Goal: Answer question/provide support

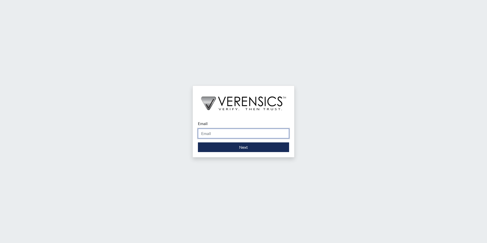
click at [224, 131] on input "Email" at bounding box center [243, 134] width 91 height 10
type input "[PERSON_NAME][EMAIL_ADDRESS][DOMAIN_NAME]"
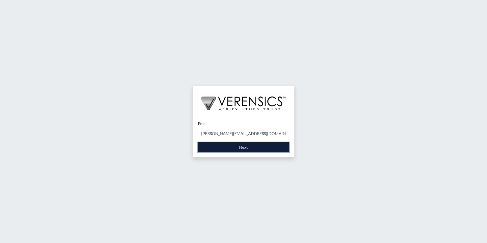
click at [244, 146] on button "Next" at bounding box center [243, 147] width 91 height 10
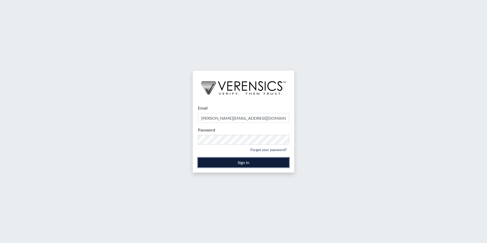
click at [244, 162] on button "Sign In" at bounding box center [243, 163] width 91 height 10
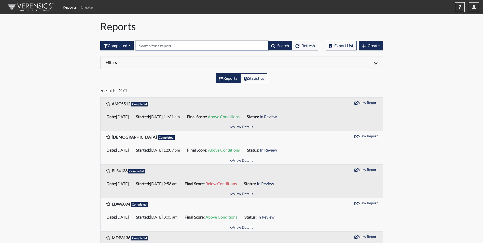
click at [193, 42] on input "text" at bounding box center [202, 46] width 132 height 10
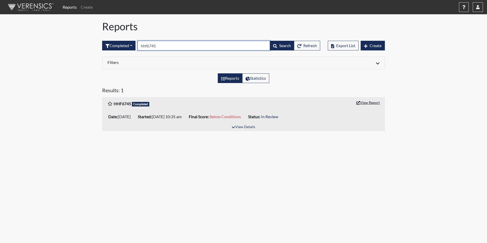
type input "hhf6745"
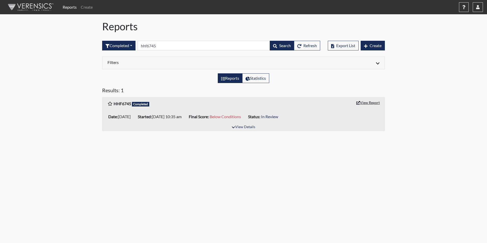
click at [362, 102] on button "View Report" at bounding box center [368, 103] width 28 height 8
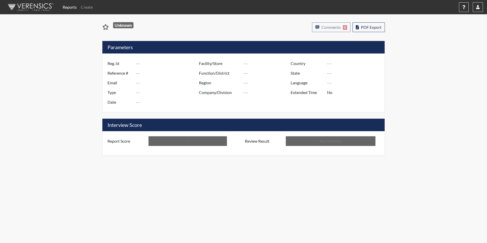
type input "HHF6745"
type input "50754"
type input "---"
type input "Corrections Pre-Employment"
type input "[DATE]"
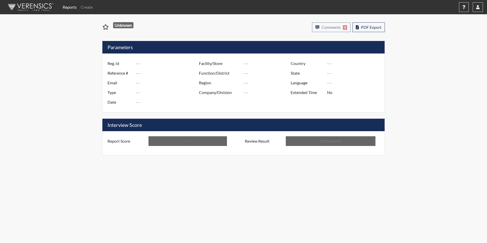
type input "[PERSON_NAME]"
type input "[GEOGRAPHIC_DATA]"
type input "[US_STATE]"
type input "English"
type input "Below Conditions"
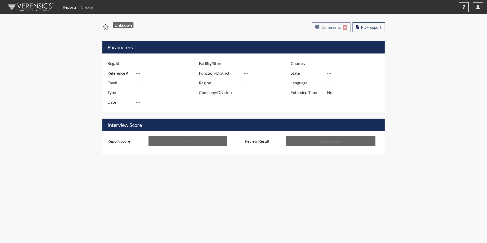
type input "In Review"
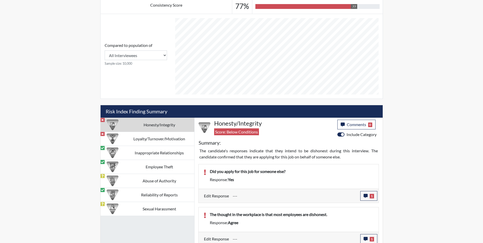
scroll to position [255, 0]
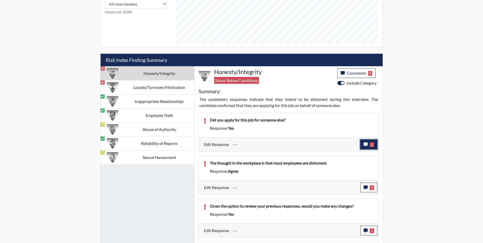
click at [365, 147] on button "1" at bounding box center [368, 145] width 17 height 10
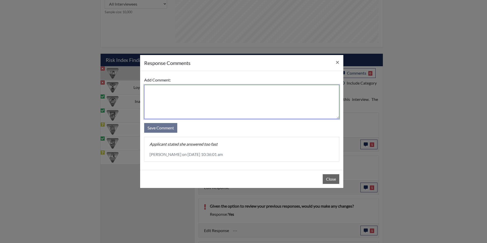
click at [157, 93] on textarea at bounding box center [241, 102] width 195 height 34
type textarea "No, I applied for this job myself."
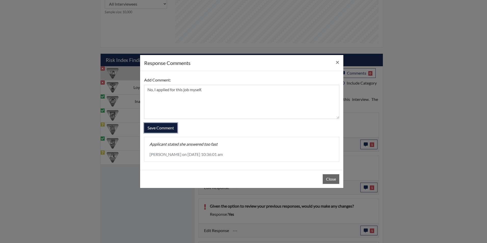
click at [169, 128] on button "Save Comment" at bounding box center [160, 128] width 33 height 10
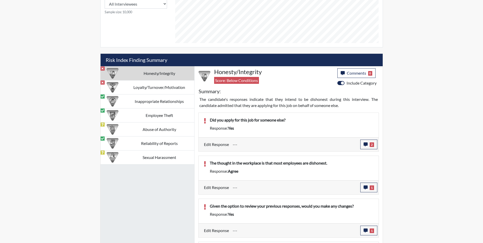
scroll to position [85, 212]
click at [368, 187] on button "1" at bounding box center [368, 188] width 17 height 10
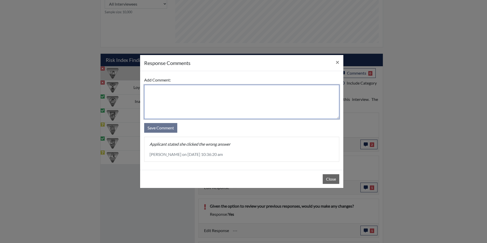
click at [155, 92] on textarea at bounding box center [241, 102] width 195 height 34
type textarea "Disagree, I think most employees in the workplace are honest."
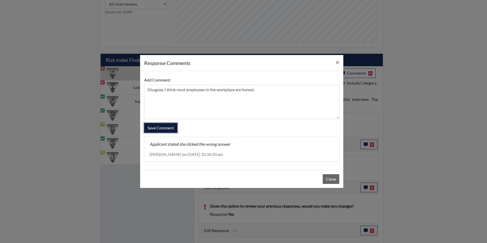
click at [158, 126] on button "Save Comment" at bounding box center [160, 128] width 33 height 10
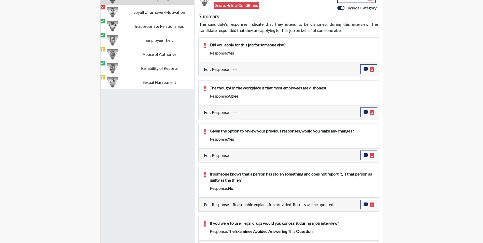
scroll to position [331, 0]
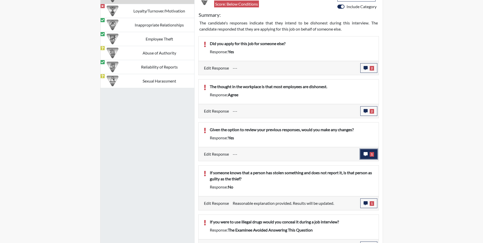
click at [367, 151] on button "1" at bounding box center [368, 154] width 17 height 10
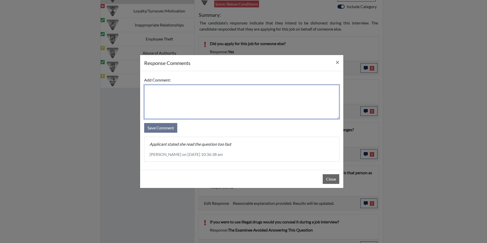
click at [152, 93] on textarea at bounding box center [241, 102] width 195 height 34
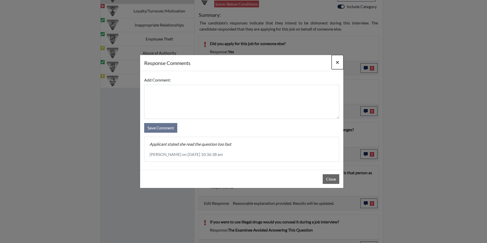
click at [336, 63] on span "×" at bounding box center [338, 61] width 4 height 7
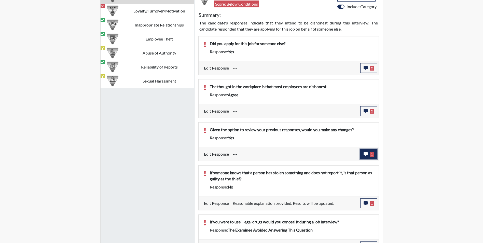
click at [366, 155] on icon "button" at bounding box center [366, 154] width 4 height 4
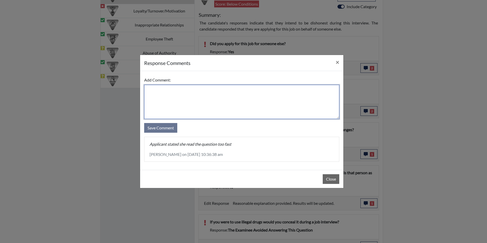
click at [150, 99] on textarea at bounding box center [241, 102] width 195 height 34
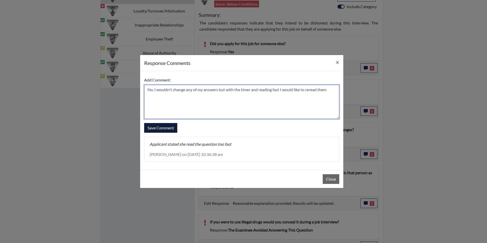
type textarea "No, I wouldn't change any of my answers but with the timer and reading fast I w…"
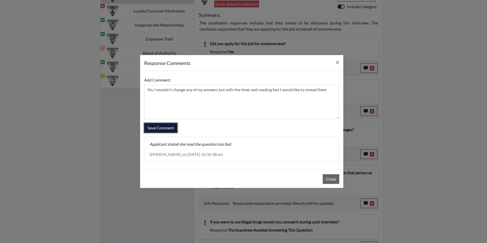
click at [161, 131] on button "Save Comment" at bounding box center [160, 128] width 33 height 10
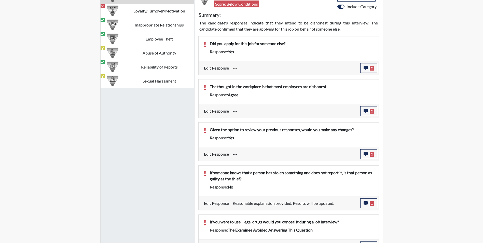
scroll to position [85, 212]
click at [362, 202] on button "1" at bounding box center [368, 203] width 17 height 10
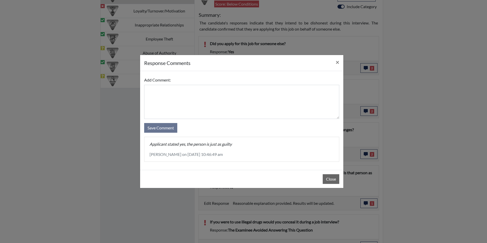
click at [364, 205] on div "response Comments × Add Comment: Save Comment Applicant stated yes, the person …" at bounding box center [243, 121] width 487 height 243
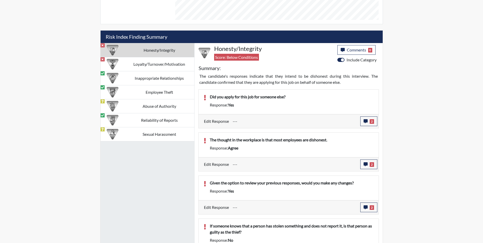
scroll to position [260, 0]
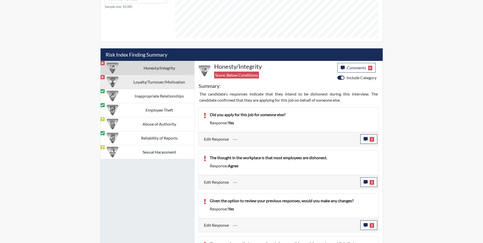
click at [152, 82] on td "Loyalty/Turnover/Motivation" at bounding box center [160, 82] width 70 height 14
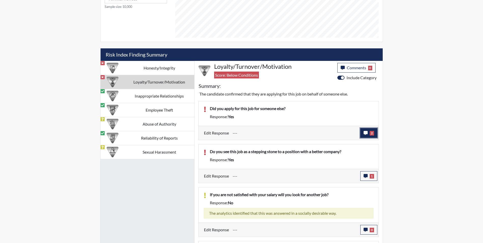
click at [364, 135] on icon "button" at bounding box center [366, 133] width 4 height 4
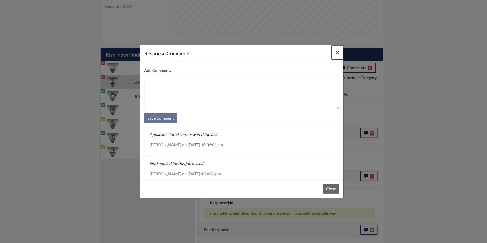
click at [338, 53] on span "×" at bounding box center [338, 52] width 4 height 7
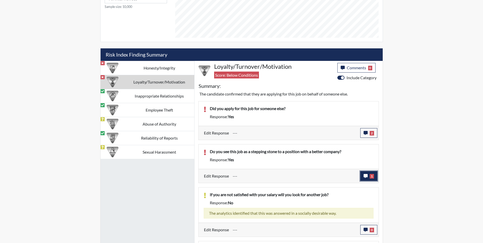
click at [366, 179] on button "1" at bounding box center [368, 176] width 17 height 10
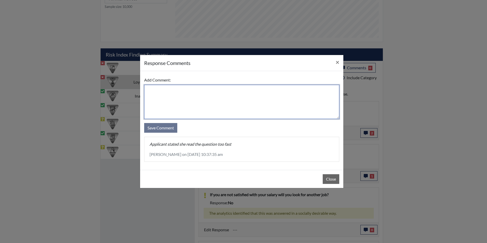
click at [162, 99] on textarea at bounding box center [241, 102] width 195 height 34
click at [147, 90] on textarea "I see this job as a stepping stone at [PERSON_NAME][GEOGRAPHIC_DATA]" at bounding box center [241, 102] width 195 height 34
click at [254, 90] on textarea "No, I see this job as a stepping stone at [PERSON_NAME][GEOGRAPHIC_DATA]" at bounding box center [241, 102] width 195 height 34
type textarea "No, I see this job as a stepping stone at [PERSON_NAME][GEOGRAPHIC_DATA]"
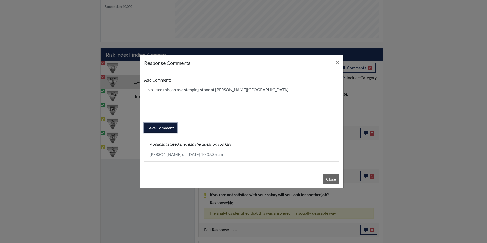
click at [168, 125] on button "Save Comment" at bounding box center [160, 128] width 33 height 10
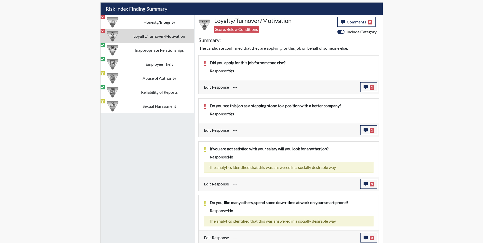
scroll to position [311, 0]
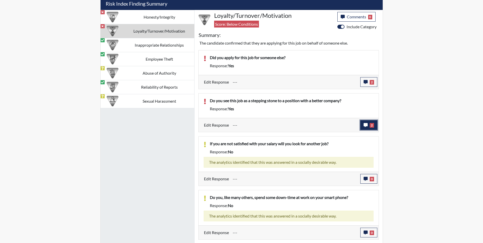
click at [367, 125] on icon "button" at bounding box center [366, 125] width 4 height 4
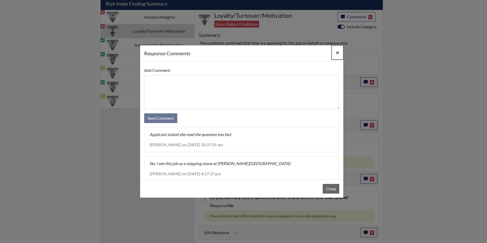
click at [338, 53] on span "×" at bounding box center [338, 52] width 4 height 7
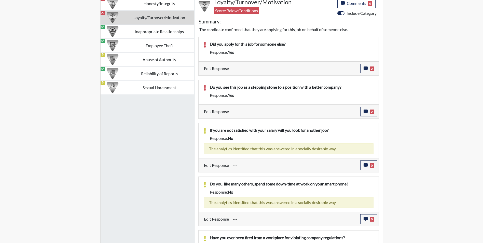
scroll to position [311, 0]
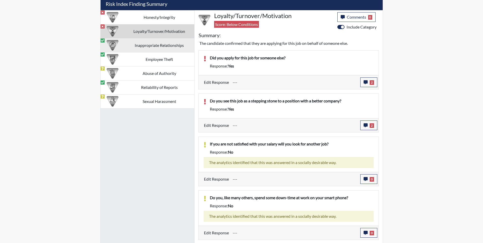
click at [137, 44] on td "Inappropriate Relationships" at bounding box center [160, 45] width 70 height 14
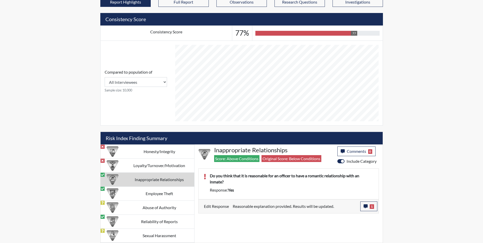
scroll to position [177, 0]
click at [366, 207] on icon "button" at bounding box center [366, 206] width 4 height 4
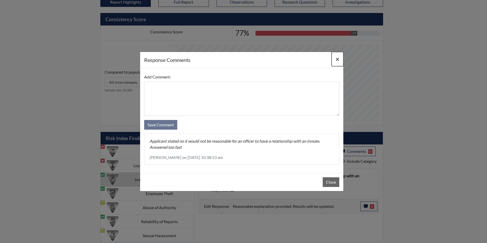
click at [338, 59] on span "×" at bounding box center [338, 58] width 4 height 7
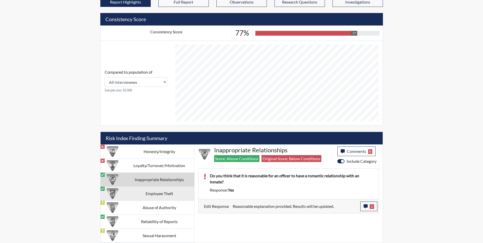
click at [153, 189] on td "Employee Theft" at bounding box center [160, 193] width 70 height 14
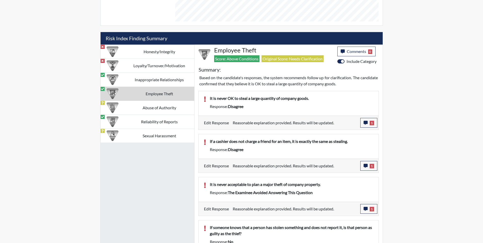
scroll to position [278, 0]
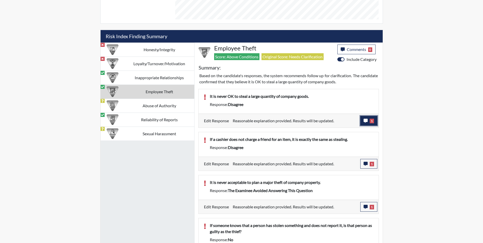
click at [365, 124] on button "1" at bounding box center [368, 121] width 17 height 10
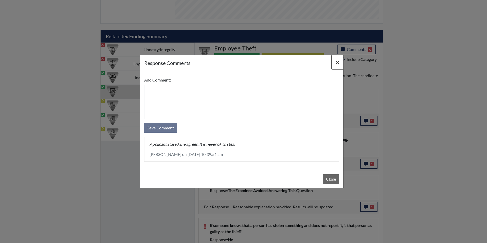
click at [338, 63] on span "×" at bounding box center [338, 61] width 4 height 7
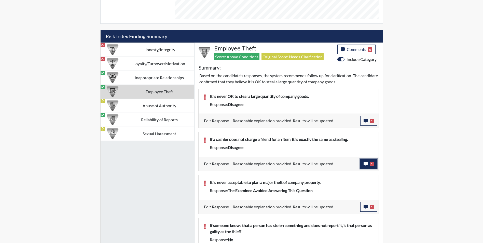
click at [363, 166] on button "1" at bounding box center [368, 164] width 17 height 10
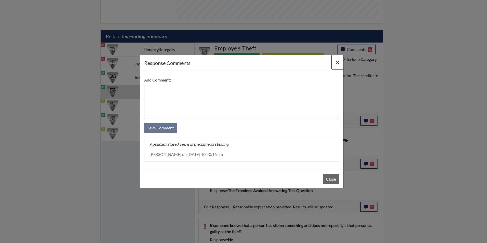
click at [336, 64] on span "×" at bounding box center [338, 61] width 4 height 7
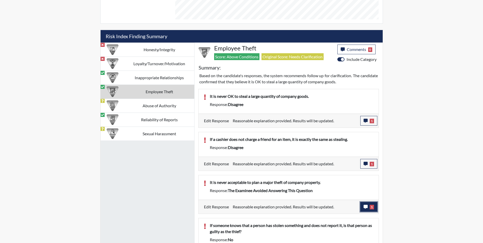
click at [363, 205] on button "1" at bounding box center [368, 207] width 17 height 10
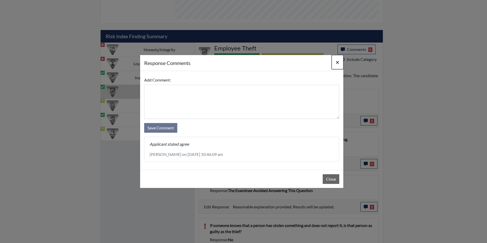
click at [336, 62] on span "×" at bounding box center [338, 61] width 4 height 7
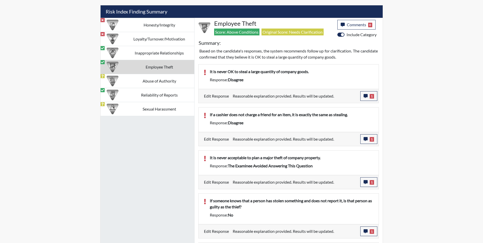
scroll to position [353, 0]
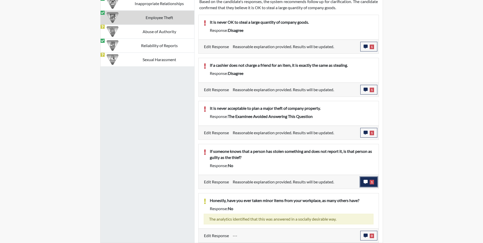
click at [364, 181] on icon "button" at bounding box center [366, 182] width 4 height 4
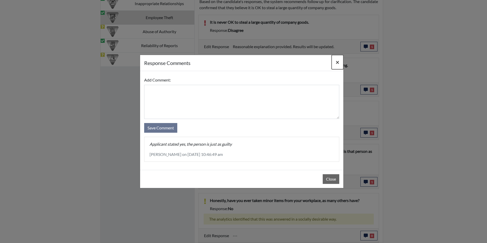
click at [338, 63] on span "×" at bounding box center [338, 61] width 4 height 7
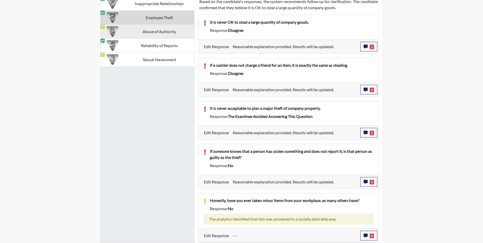
click at [137, 32] on td "Abuse of Authority" at bounding box center [160, 31] width 70 height 14
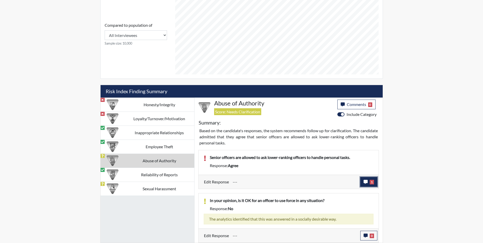
click at [365, 183] on icon "button" at bounding box center [366, 182] width 4 height 4
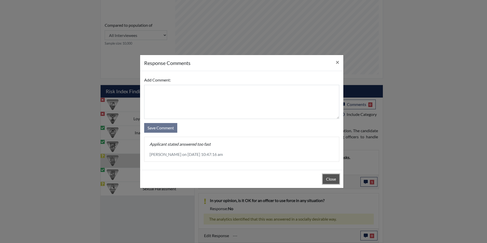
click at [328, 182] on button "Close" at bounding box center [331, 179] width 17 height 10
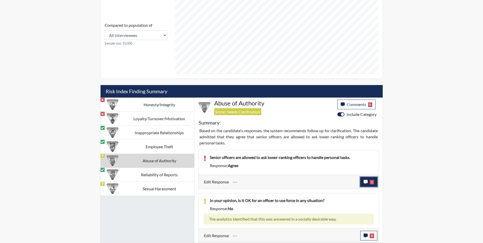
click at [366, 181] on icon "button" at bounding box center [366, 182] width 4 height 4
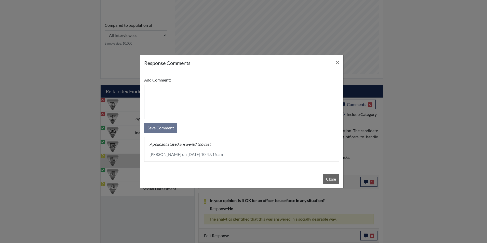
click at [364, 183] on div "response Comments × Add Comment: Save Comment Applicant stated answered too fas…" at bounding box center [243, 121] width 487 height 243
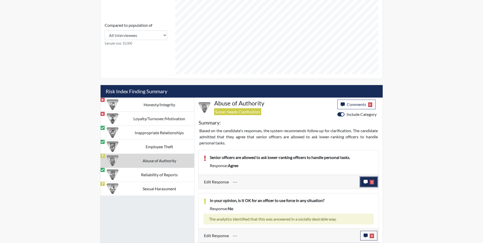
click at [364, 182] on icon "button" at bounding box center [366, 182] width 4 height 4
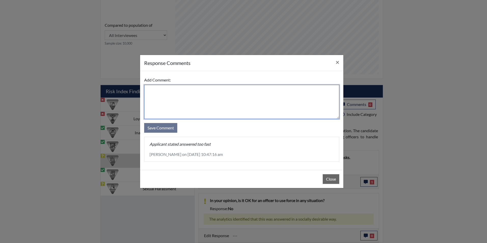
click at [203, 106] on textarea at bounding box center [241, 102] width 195 height 34
type textarea "Disagree, senior officers should never ask any officer to complete personal tas…"
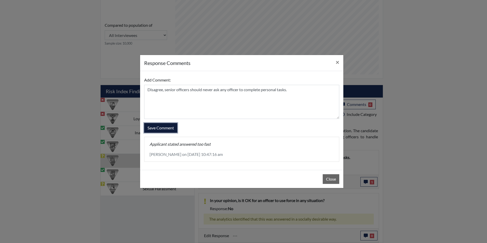
click at [171, 125] on button "Save Comment" at bounding box center [160, 128] width 33 height 10
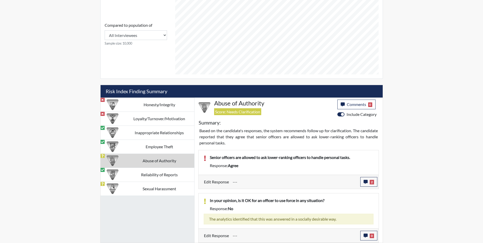
scroll to position [85, 212]
click at [149, 146] on td "Employee Theft" at bounding box center [160, 147] width 70 height 14
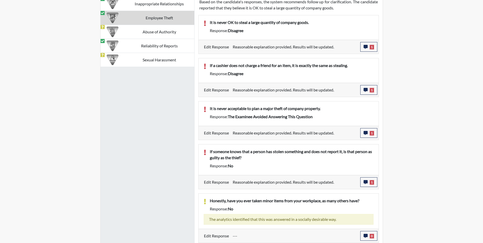
scroll to position [353, 0]
click at [170, 31] on td "Abuse of Authority" at bounding box center [160, 31] width 70 height 14
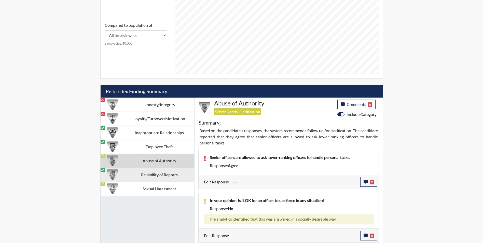
click at [161, 174] on td "Reliability of Reports" at bounding box center [160, 175] width 70 height 14
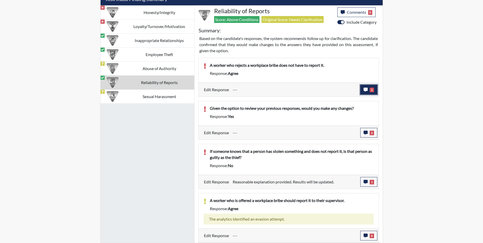
click at [365, 89] on icon "button" at bounding box center [366, 90] width 4 height 4
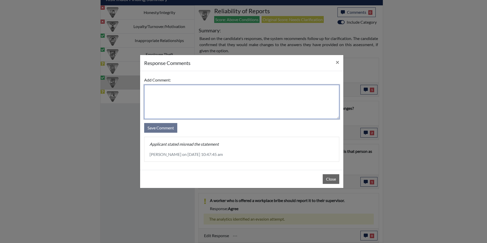
click at [158, 96] on textarea at bounding box center [241, 102] width 195 height 34
type textarea "Disagree, The worker should still report it"
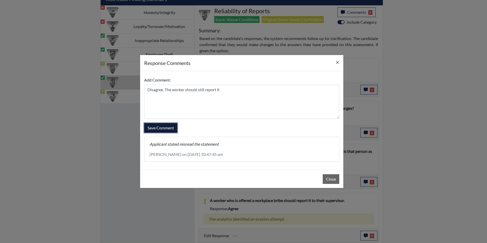
click at [168, 126] on button "Save Comment" at bounding box center [160, 128] width 33 height 10
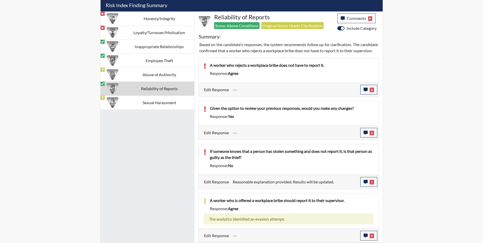
scroll to position [85, 212]
click at [367, 135] on button "2" at bounding box center [368, 133] width 17 height 10
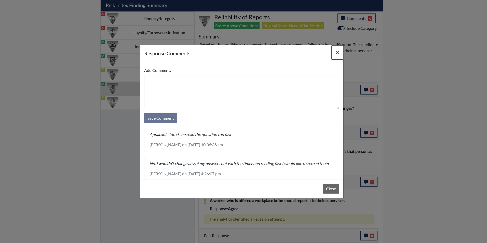
click at [338, 53] on span "×" at bounding box center [338, 52] width 4 height 7
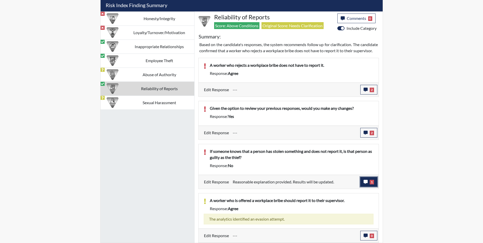
click at [368, 182] on icon "button" at bounding box center [366, 182] width 4 height 4
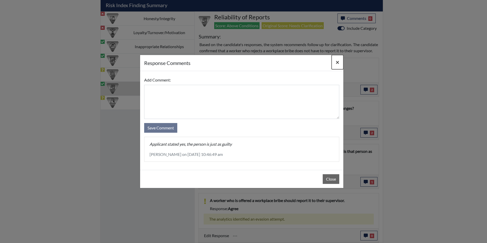
click at [340, 61] on button "×" at bounding box center [338, 62] width 12 height 14
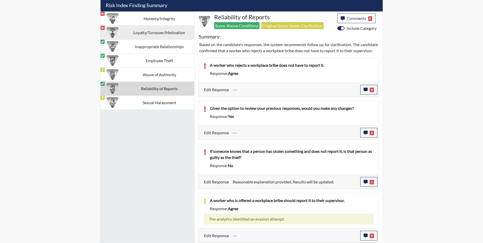
click at [136, 102] on td "Sexual Harassment" at bounding box center [160, 103] width 70 height 14
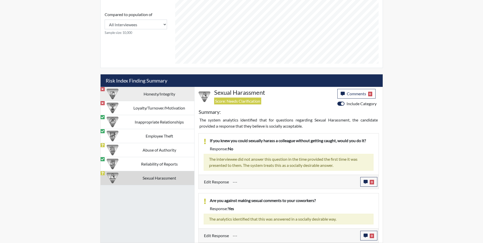
click at [164, 95] on td "Honesty/Integrity" at bounding box center [160, 94] width 70 height 14
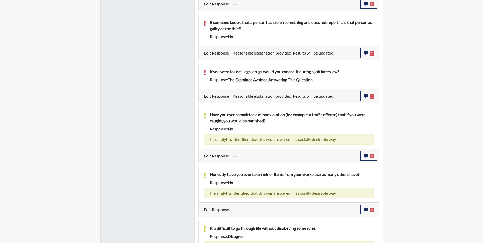
scroll to position [489, 0]
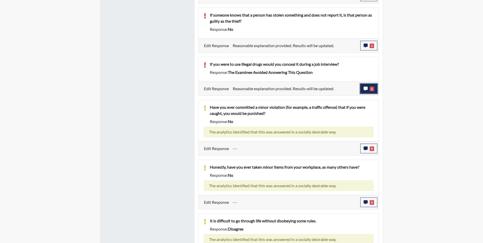
click at [364, 89] on icon "button" at bounding box center [366, 89] width 4 height 4
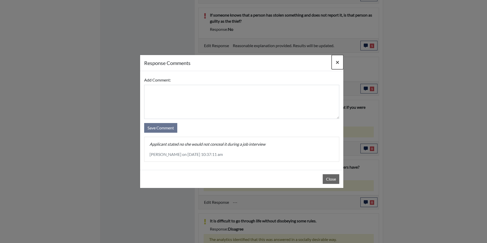
click at [336, 65] on span "×" at bounding box center [338, 61] width 4 height 7
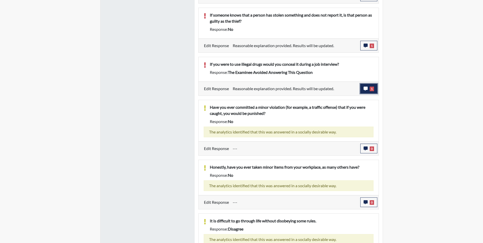
click at [365, 87] on icon "button" at bounding box center [366, 89] width 4 height 4
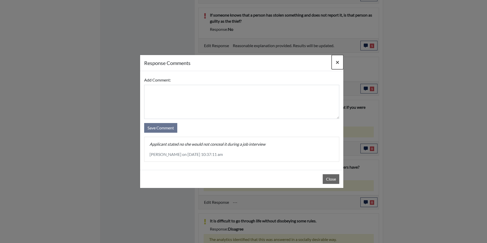
click at [336, 62] on span "×" at bounding box center [338, 61] width 4 height 7
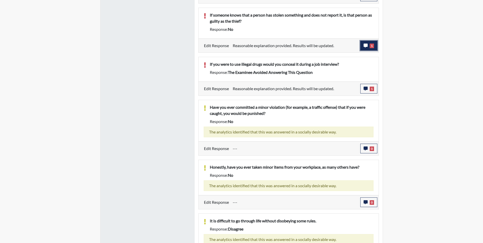
click at [364, 45] on icon "button" at bounding box center [366, 46] width 4 height 4
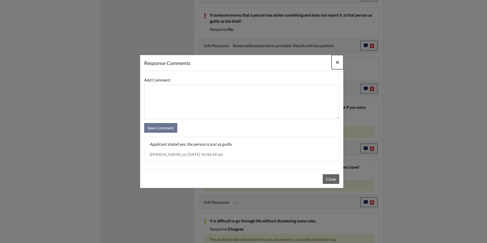
click at [335, 63] on button "×" at bounding box center [338, 62] width 12 height 14
